Goal: Task Accomplishment & Management: Use online tool/utility

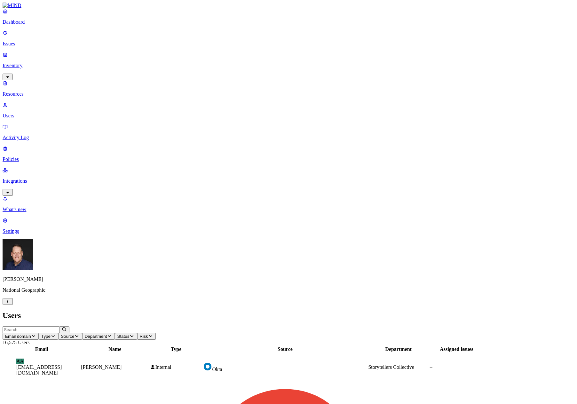
click at [26, 178] on p "Integrations" at bounding box center [289, 181] width 572 height 6
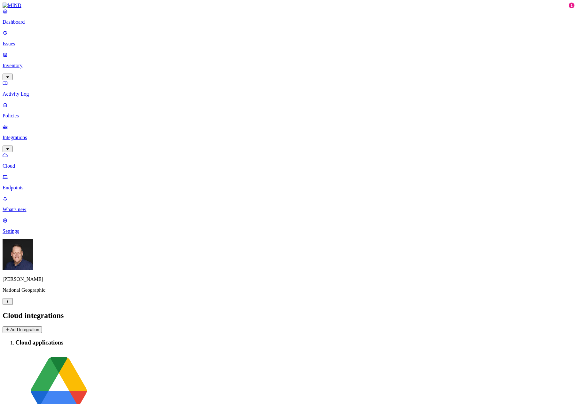
click at [42, 326] on button "Add Integration" at bounding box center [22, 329] width 39 height 7
